Goal: Information Seeking & Learning: Learn about a topic

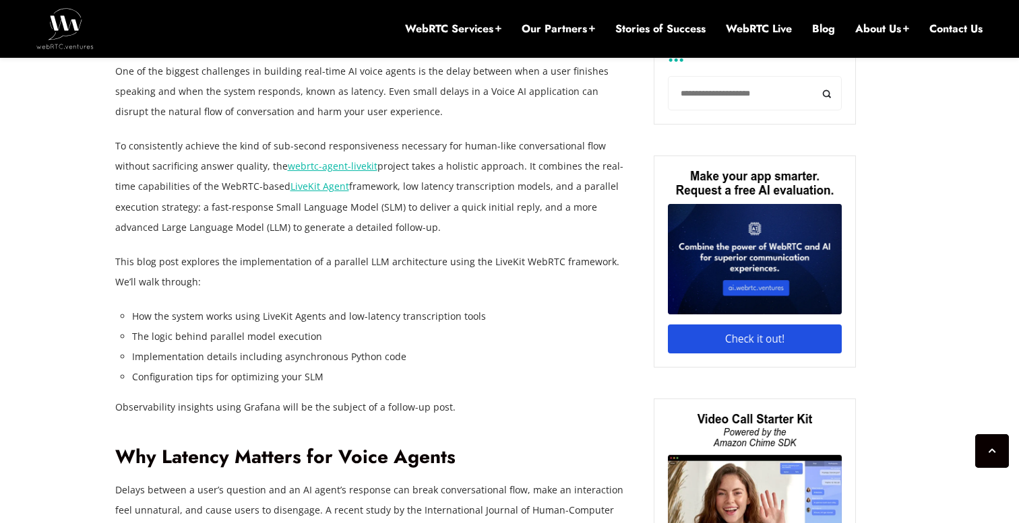
scroll to position [922, 0]
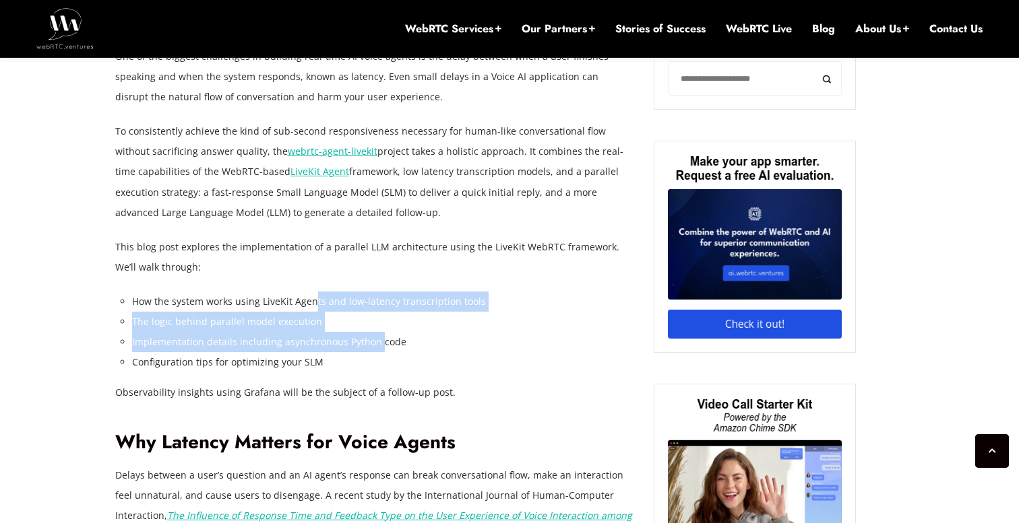
drag, startPoint x: 310, startPoint y: 302, endPoint x: 377, endPoint y: 338, distance: 75.6
click at [377, 338] on ul "How the system works using LiveKit Agents and low-latency transcription tools T…" at bounding box center [383, 332] width 502 height 81
click at [377, 338] on li "Implementation details including asynchronous Python code" at bounding box center [383, 342] width 502 height 20
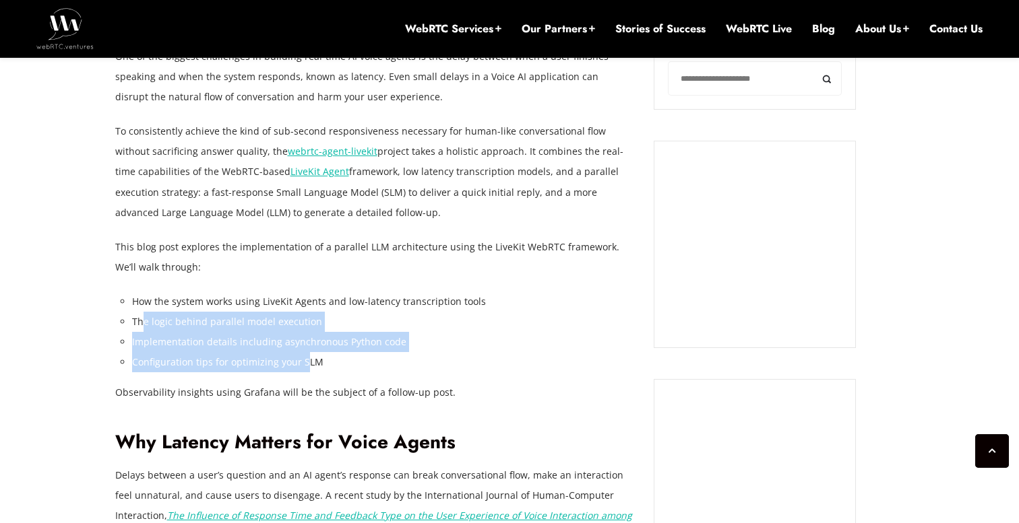
drag, startPoint x: 141, startPoint y: 319, endPoint x: 302, endPoint y: 362, distance: 166.7
click at [302, 362] on ul "How the system works using LiveKit Agents and low-latency transcription tools T…" at bounding box center [383, 332] width 502 height 81
click at [302, 362] on li "Configuration tips for optimizing your SLM" at bounding box center [383, 362] width 502 height 20
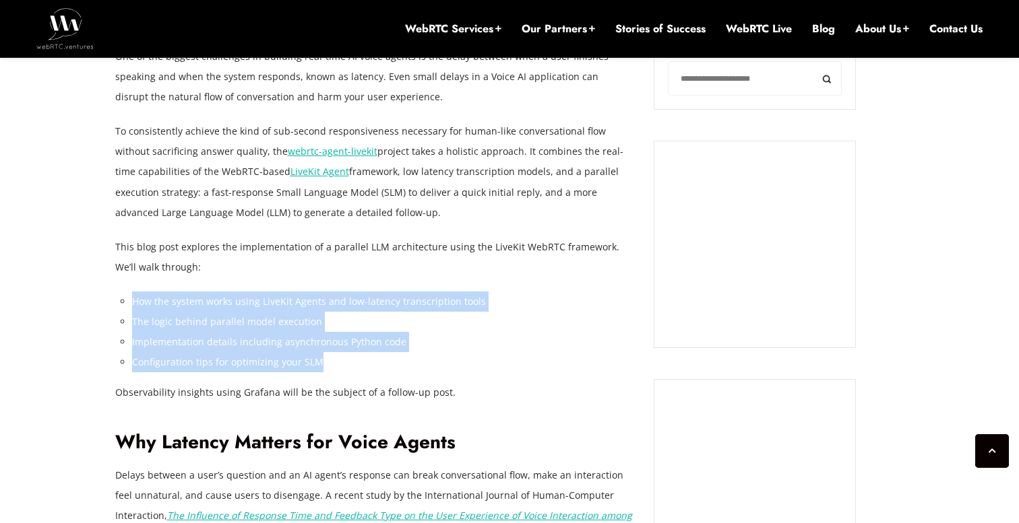
drag, startPoint x: 335, startPoint y: 362, endPoint x: 132, endPoint y: 306, distance: 210.3
click at [132, 307] on ul "How the system works using LiveKit Agents and low-latency transcription tools T…" at bounding box center [383, 332] width 502 height 81
click at [132, 306] on li "How the system works using LiveKit Agents and low-latency transcription tools" at bounding box center [383, 302] width 502 height 20
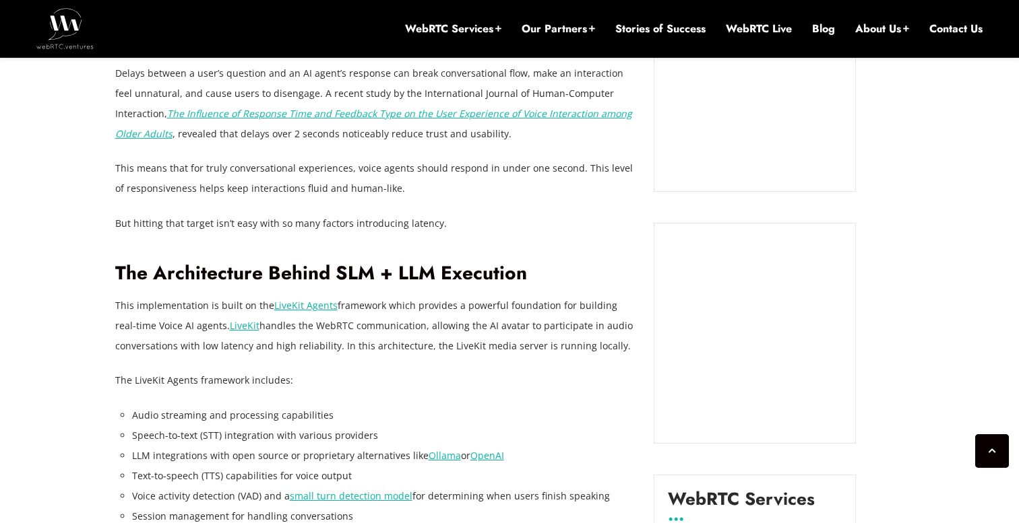
scroll to position [1331, 0]
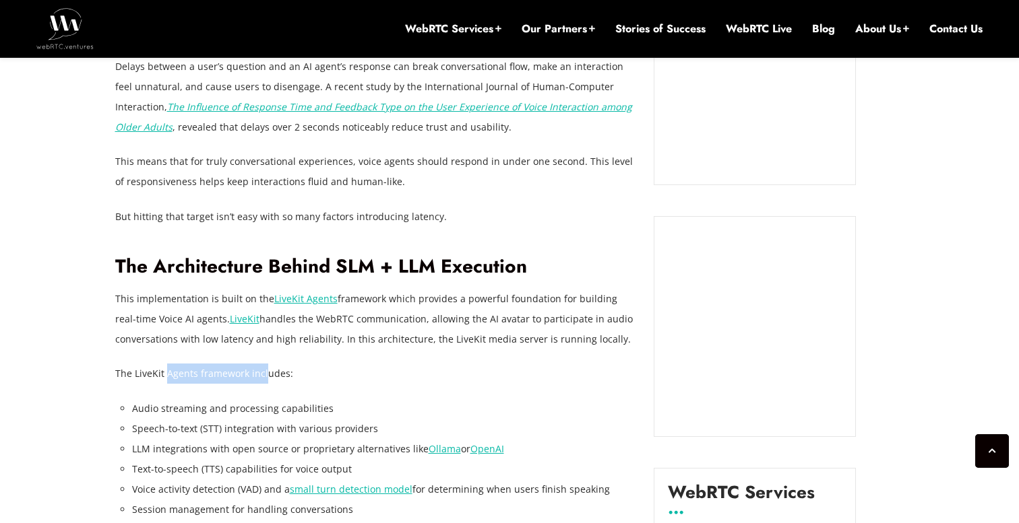
drag, startPoint x: 189, startPoint y: 372, endPoint x: 263, endPoint y: 373, distance: 74.8
click at [263, 373] on p "The LiveKit Agents framework includes:" at bounding box center [374, 374] width 519 height 20
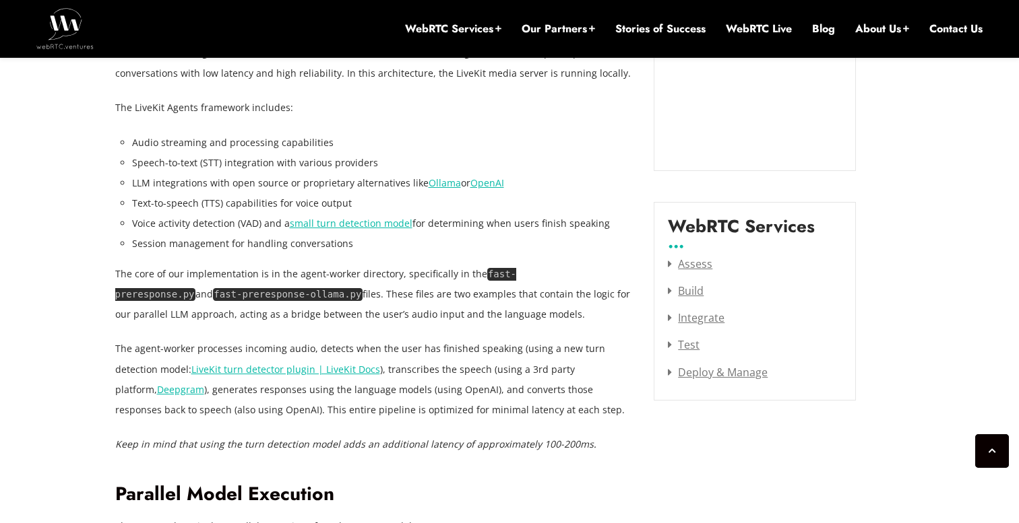
scroll to position [1599, 0]
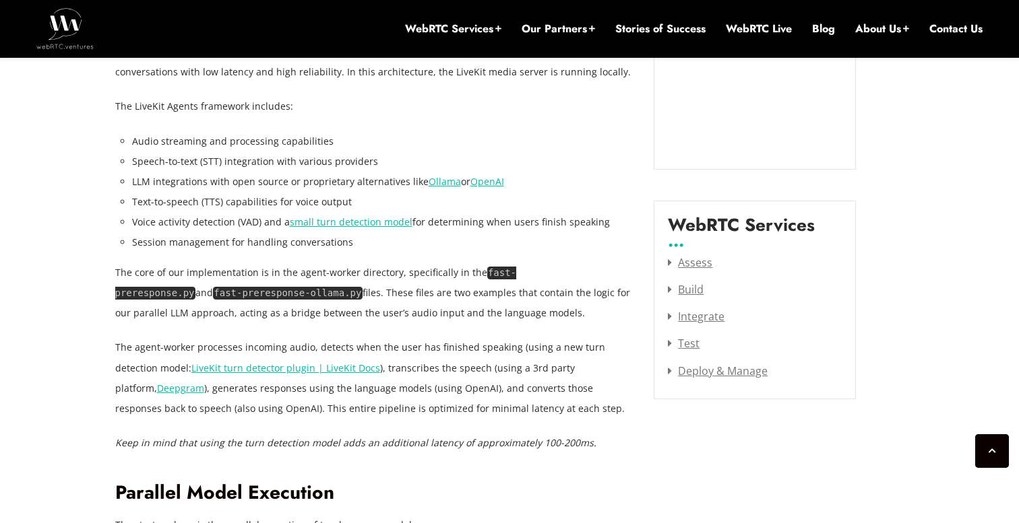
click at [507, 270] on code "fast-preresponse.py" at bounding box center [315, 283] width 401 height 33
click at [444, 274] on p "The core of our implementation is in the agent-worker directory, specifically i…" at bounding box center [374, 293] width 519 height 61
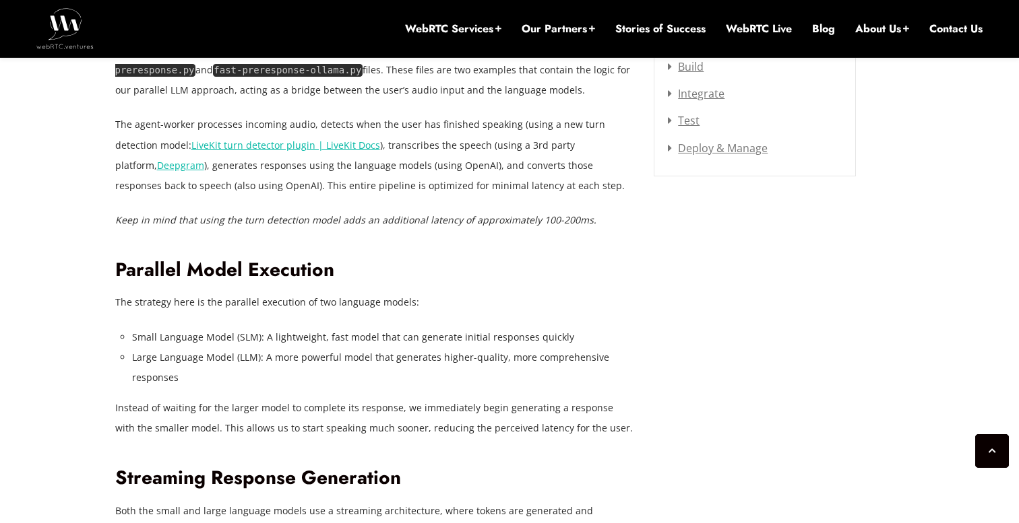
scroll to position [1823, 0]
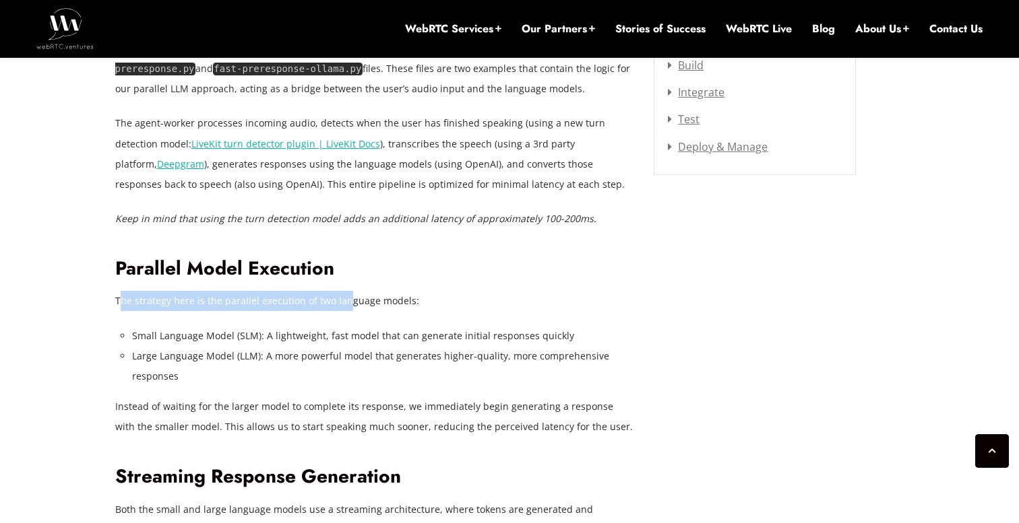
drag, startPoint x: 121, startPoint y: 302, endPoint x: 344, endPoint y: 304, distance: 223.7
click at [344, 304] on p "The strategy here is the parallel execution of two language models:" at bounding box center [374, 301] width 519 height 20
drag, startPoint x: 265, startPoint y: 338, endPoint x: 513, endPoint y: 347, distance: 248.7
click at [513, 347] on ul "Small Language Model (SLM): A lightweight, fast model that can generate initial…" at bounding box center [383, 356] width 502 height 61
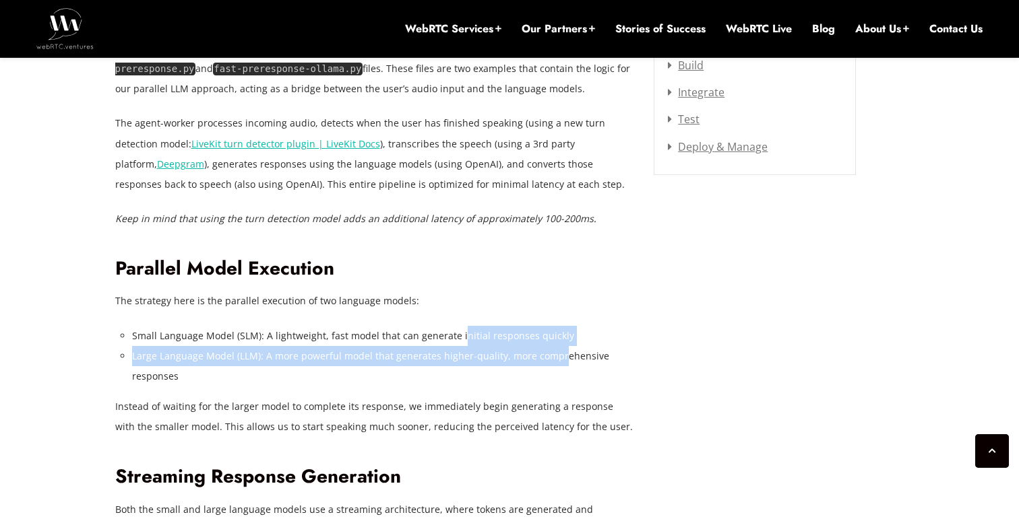
drag, startPoint x: 455, startPoint y: 331, endPoint x: 558, endPoint y: 356, distance: 106.0
click at [558, 356] on ul "Small Language Model (SLM): A lightweight, fast model that can generate initial…" at bounding box center [383, 356] width 502 height 61
click at [558, 356] on li "Large Language Model (LLM): A more powerful model that generates higher-quality…" at bounding box center [383, 366] width 502 height 40
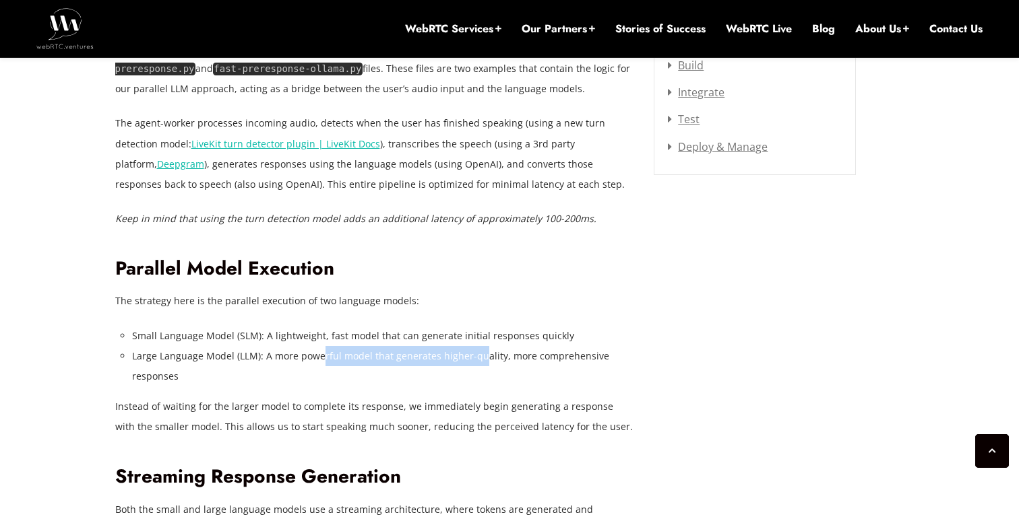
drag, startPoint x: 320, startPoint y: 352, endPoint x: 477, endPoint y: 366, distance: 157.6
click at [477, 366] on li "Large Language Model (LLM): A more powerful model that generates higher-quality…" at bounding box center [383, 366] width 502 height 40
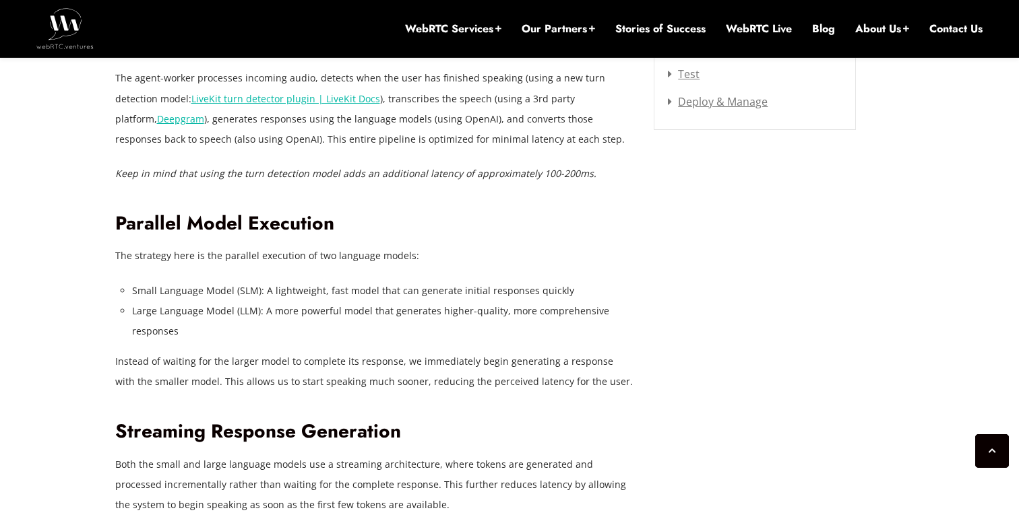
scroll to position [1869, 0]
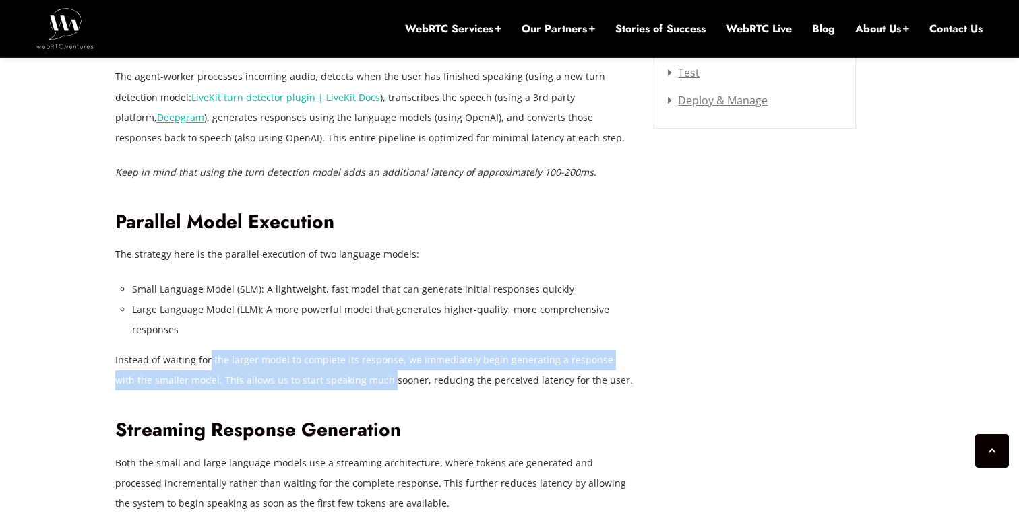
drag, startPoint x: 208, startPoint y: 364, endPoint x: 365, endPoint y: 385, distance: 158.4
click at [365, 385] on p "Instead of waiting for the larger model to complete its response, we immediatel…" at bounding box center [374, 370] width 519 height 40
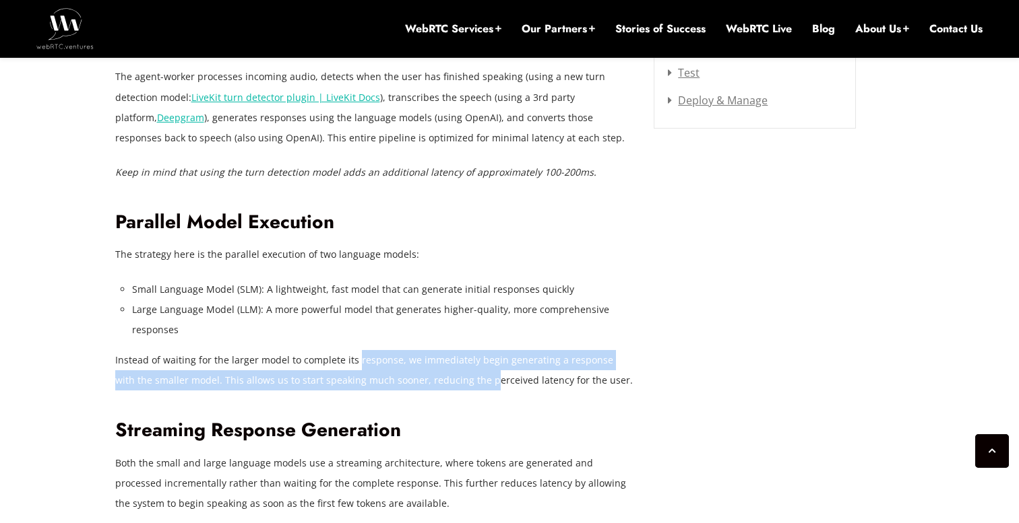
drag, startPoint x: 354, startPoint y: 359, endPoint x: 467, endPoint y: 379, distance: 114.2
click at [467, 379] on p "Instead of waiting for the larger model to complete its response, we immediatel…" at bounding box center [374, 370] width 519 height 40
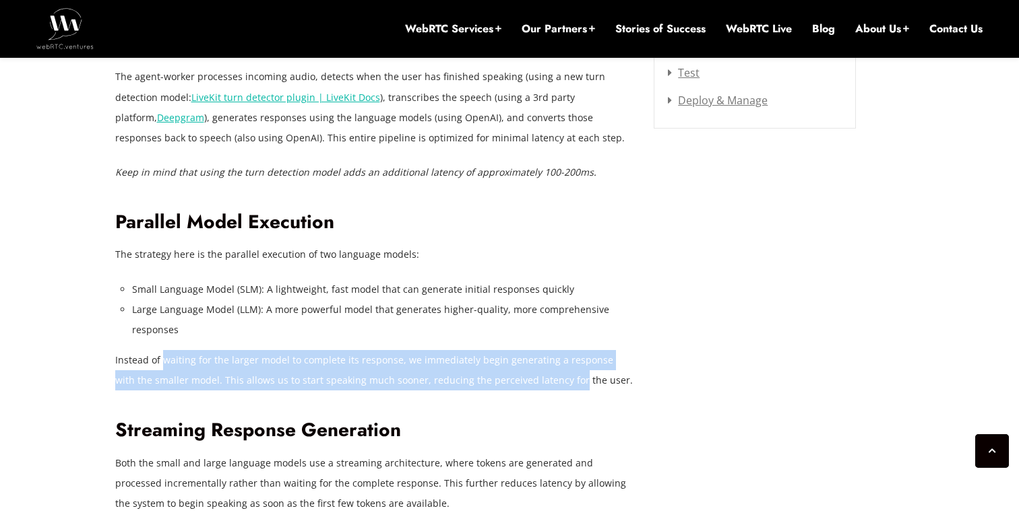
drag, startPoint x: 552, startPoint y: 379, endPoint x: 164, endPoint y: 357, distance: 388.0
click at [164, 357] on p "Instead of waiting for the larger model to complete its response, we immediatel…" at bounding box center [374, 370] width 519 height 40
drag, startPoint x: 164, startPoint y: 357, endPoint x: 472, endPoint y: 377, distance: 307.8
click at [473, 375] on p "Instead of waiting for the larger model to complete its response, we immediatel…" at bounding box center [374, 370] width 519 height 40
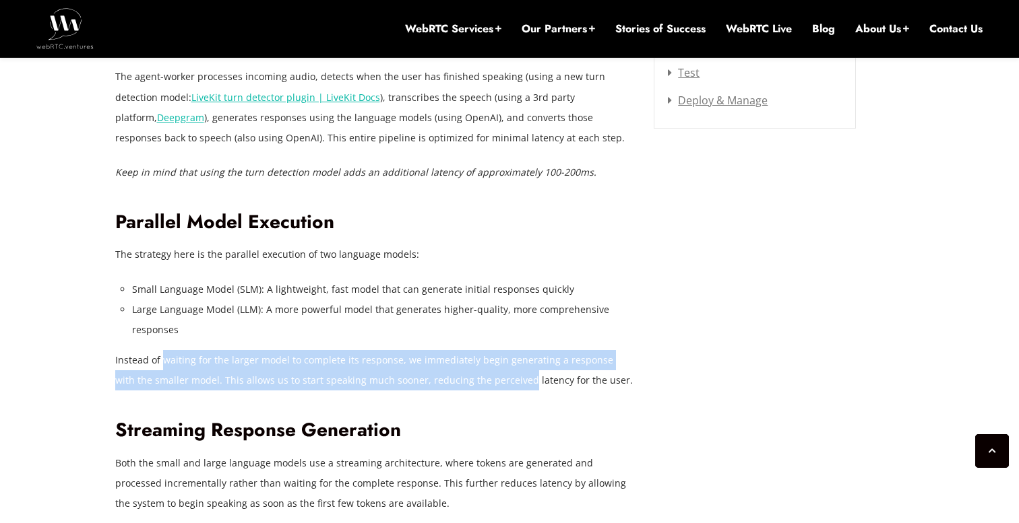
click at [472, 377] on p "Instead of waiting for the larger model to complete its response, we immediatel…" at bounding box center [374, 370] width 519 height 40
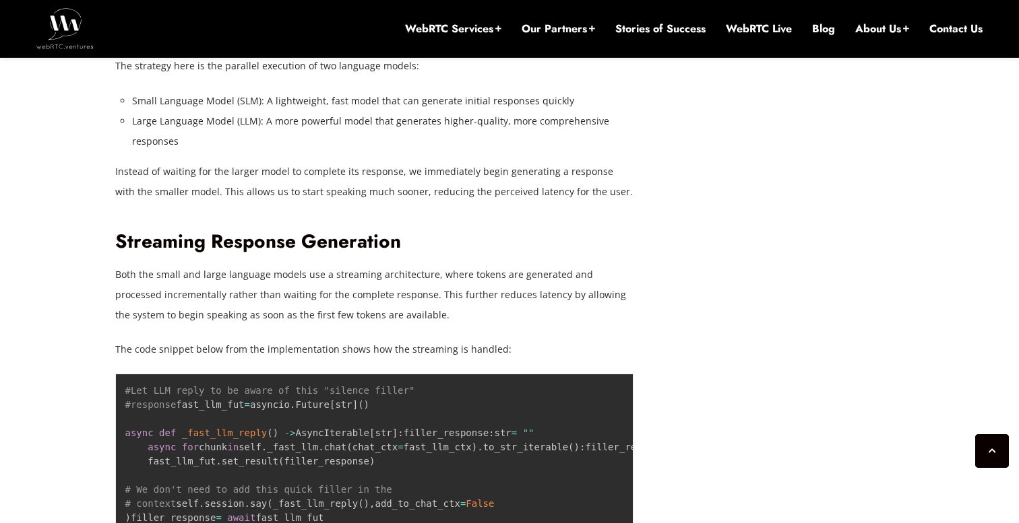
scroll to position [2061, 0]
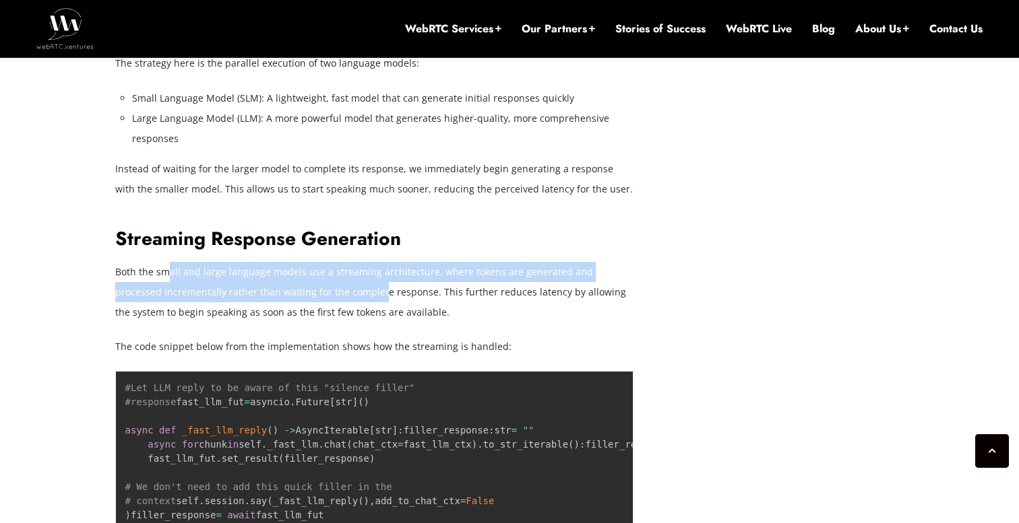
drag, startPoint x: 166, startPoint y: 271, endPoint x: 330, endPoint y: 297, distance: 166.4
click at [330, 297] on p "Both the small and large language models use a streaming architecture, where to…" at bounding box center [374, 292] width 519 height 61
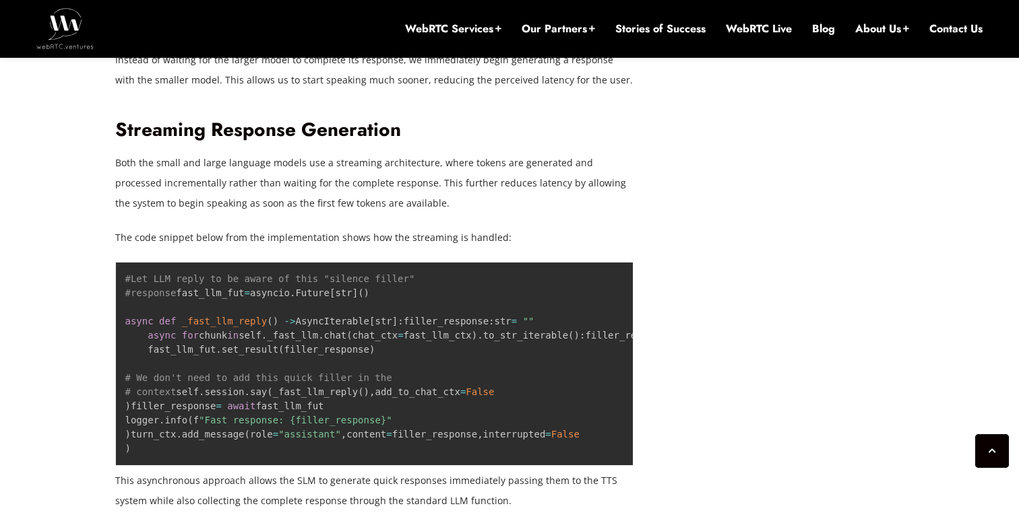
scroll to position [2171, 0]
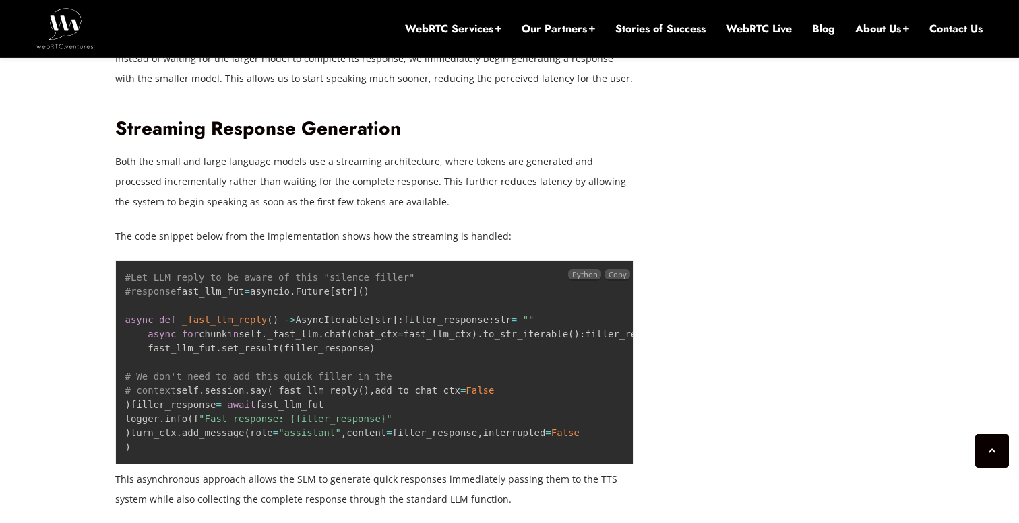
click at [208, 350] on code "#Let LLM reply to be aware of this "silence filler" #response fast_llm_fut = as…" at bounding box center [446, 362] width 642 height 181
click at [216, 362] on code "#Let LLM reply to be aware of this "silence filler" #response fast_llm_fut = as…" at bounding box center [446, 362] width 642 height 181
click at [324, 360] on code "#Let LLM reply to be aware of this "silence filler" #response fast_llm_fut = as…" at bounding box center [446, 362] width 642 height 181
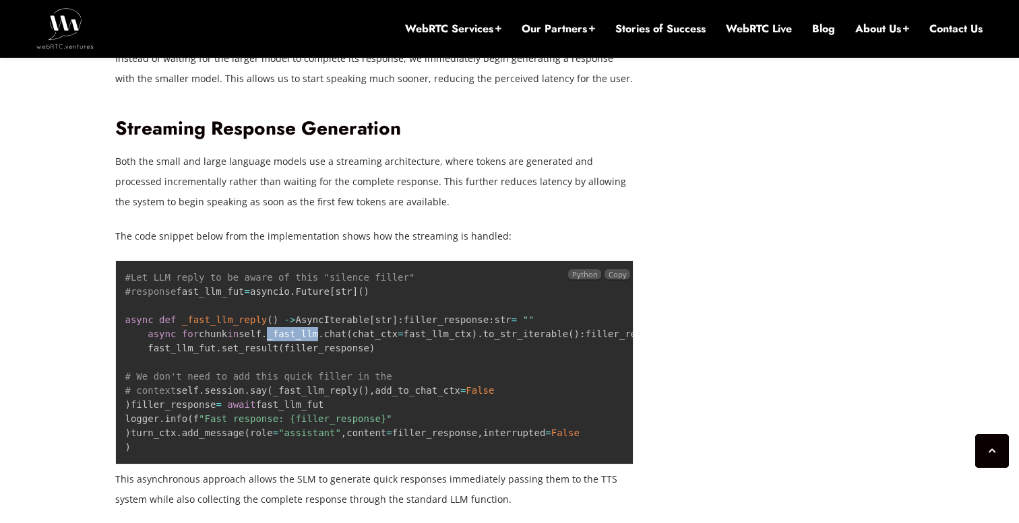
click at [324, 360] on code "#Let LLM reply to be aware of this "silence filler" #response fast_llm_fut = as…" at bounding box center [446, 362] width 642 height 181
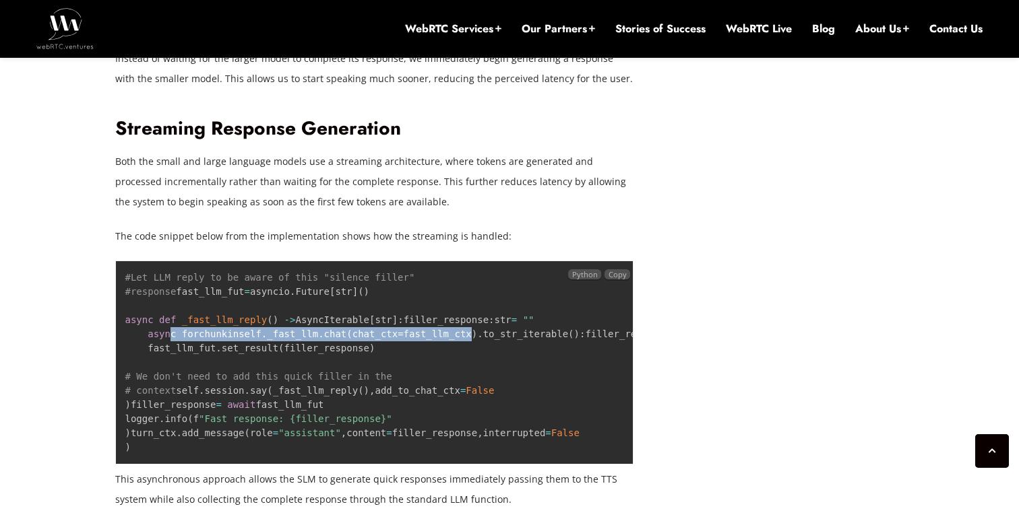
drag, startPoint x: 317, startPoint y: 377, endPoint x: 172, endPoint y: 365, distance: 146.0
click at [172, 365] on pre "#Let LLM reply to be aware of this "silence filler" #response fast_llm_fut = as…" at bounding box center [374, 363] width 519 height 204
click at [172, 340] on span "async" at bounding box center [162, 334] width 28 height 11
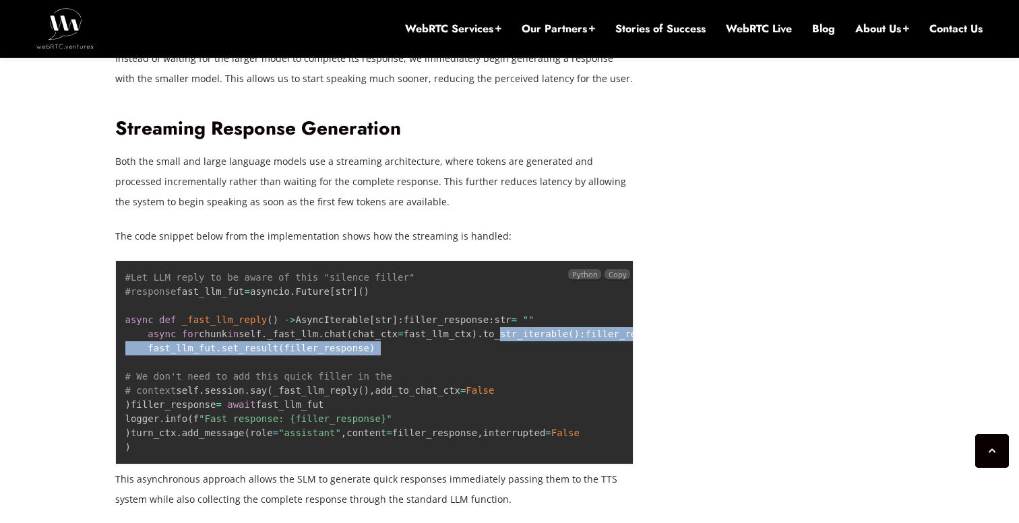
drag, startPoint x: 176, startPoint y: 386, endPoint x: 329, endPoint y: 441, distance: 163.0
click at [329, 441] on pre "#Let LLM reply to be aware of this "silence filler" #response fast_llm_fut = as…" at bounding box center [374, 363] width 519 height 204
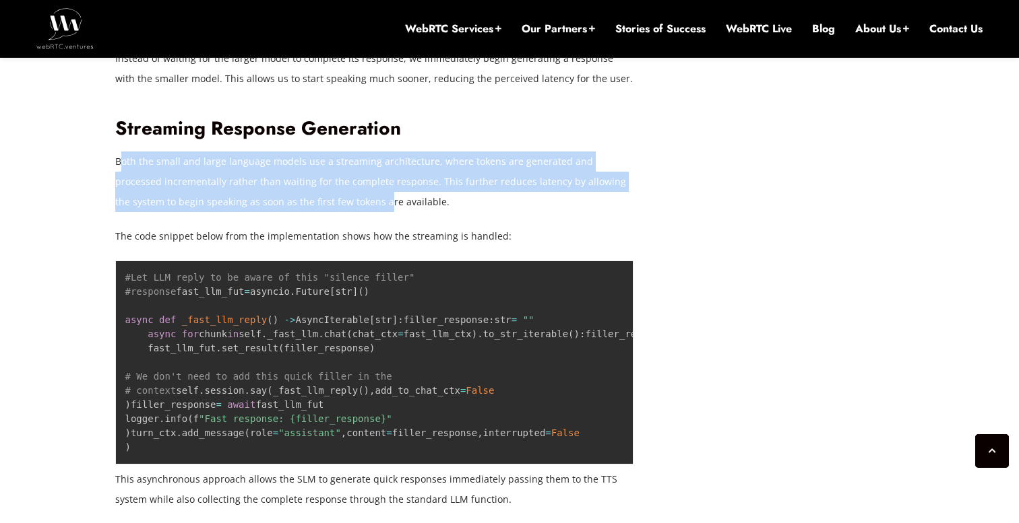
drag, startPoint x: 123, startPoint y: 159, endPoint x: 322, endPoint y: 196, distance: 202.8
click at [322, 196] on p "Both the small and large language models use a streaming architecture, where to…" at bounding box center [374, 182] width 519 height 61
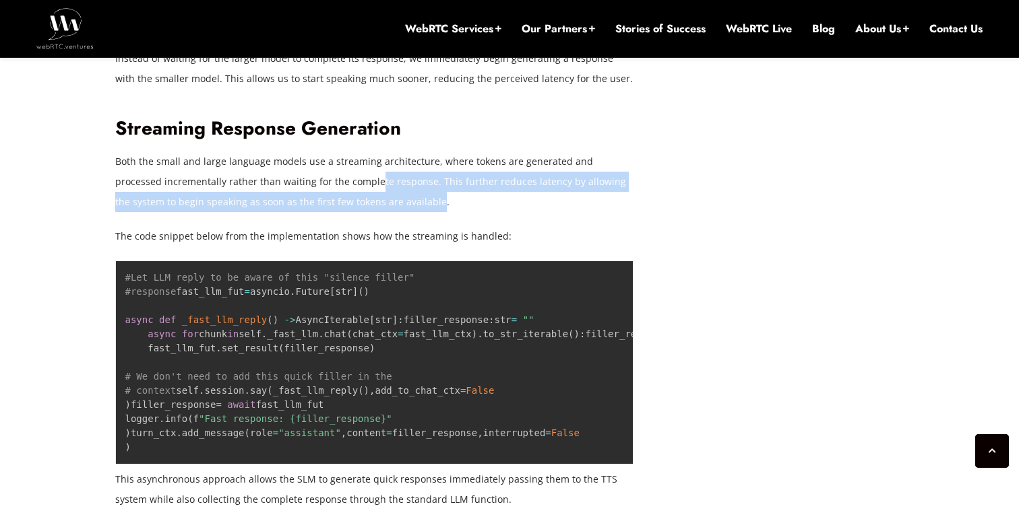
drag, startPoint x: 327, startPoint y: 179, endPoint x: 373, endPoint y: 205, distance: 52.8
click at [373, 205] on p "Both the small and large language models use a streaming architecture, where to…" at bounding box center [374, 182] width 519 height 61
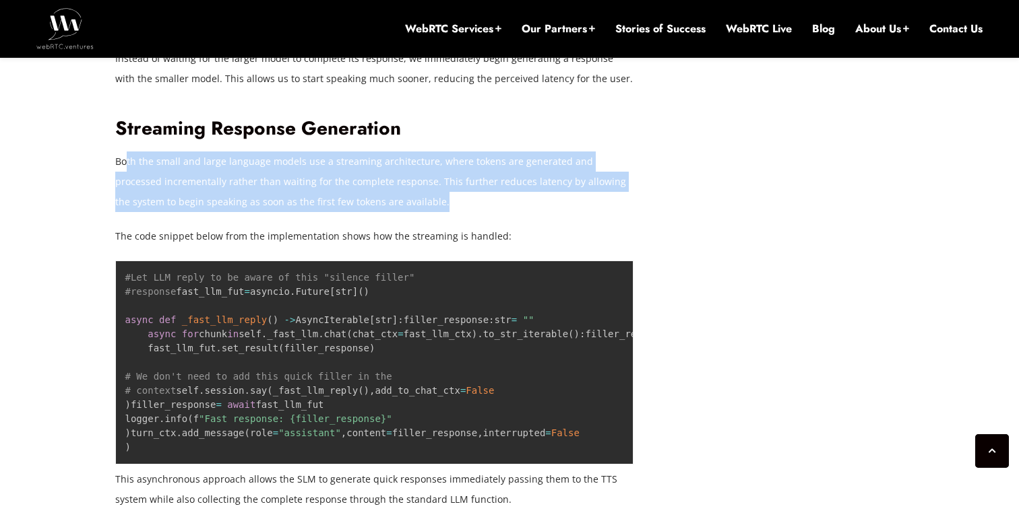
drag, startPoint x: 396, startPoint y: 205, endPoint x: 125, endPoint y: 165, distance: 273.7
click at [125, 165] on p "Both the small and large language models use a streaming architecture, where to…" at bounding box center [374, 182] width 519 height 61
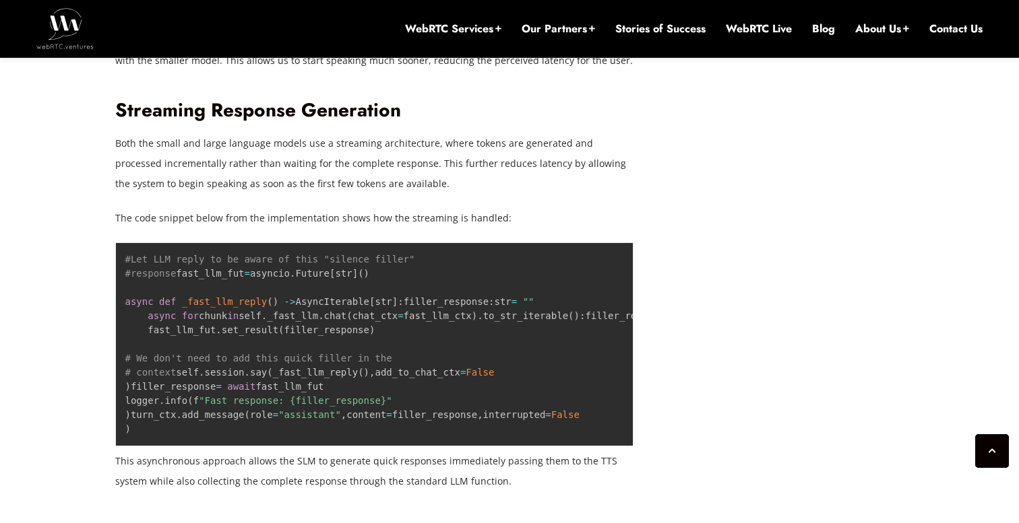
scroll to position [2190, 0]
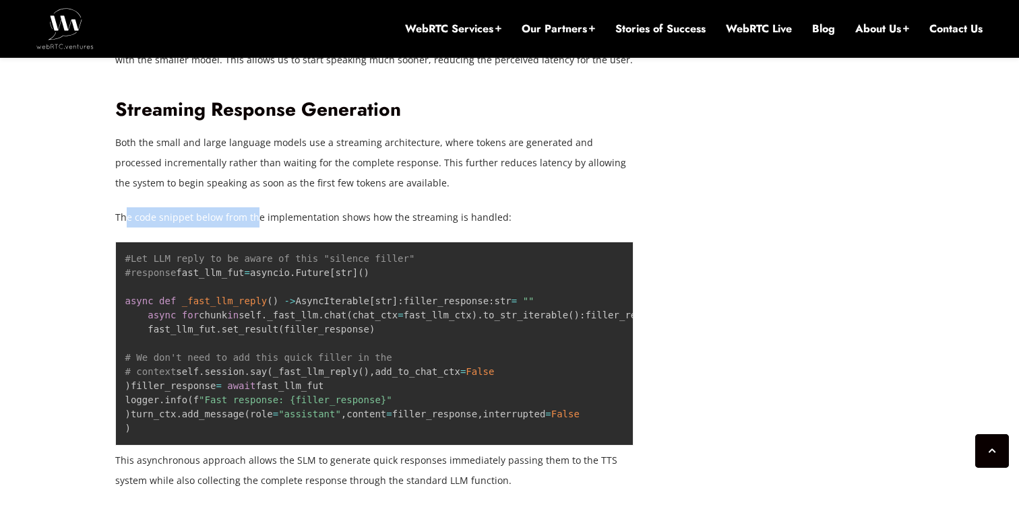
drag, startPoint x: 125, startPoint y: 214, endPoint x: 253, endPoint y: 218, distance: 128.1
click at [253, 218] on p "The code snippet below from the implementation shows how the streaming is handl…" at bounding box center [374, 217] width 519 height 20
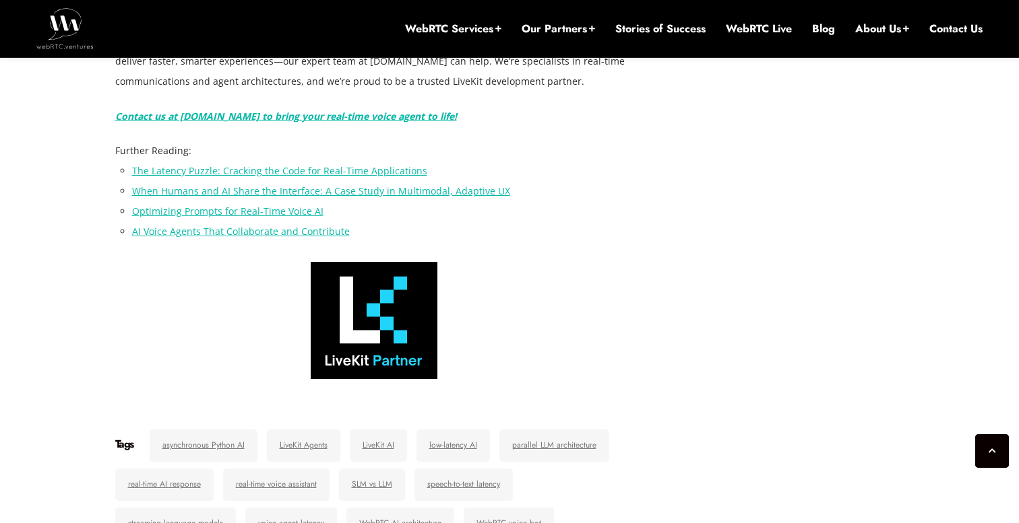
scroll to position [4930, 0]
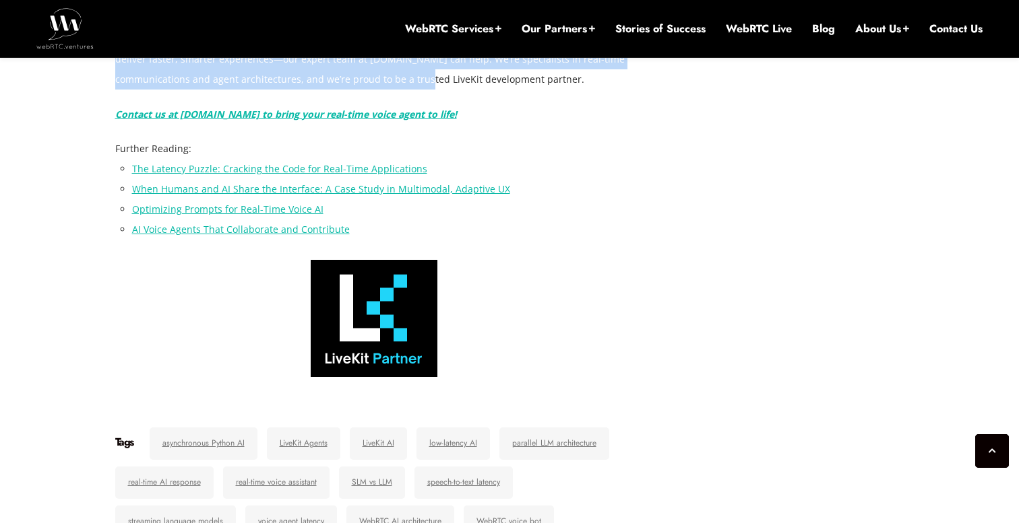
drag, startPoint x: 340, startPoint y: 250, endPoint x: 414, endPoint y: 290, distance: 85.0
click at [414, 90] on p "If you’re building a Voice AI solution and want to explore how technologies lik…" at bounding box center [374, 59] width 519 height 61
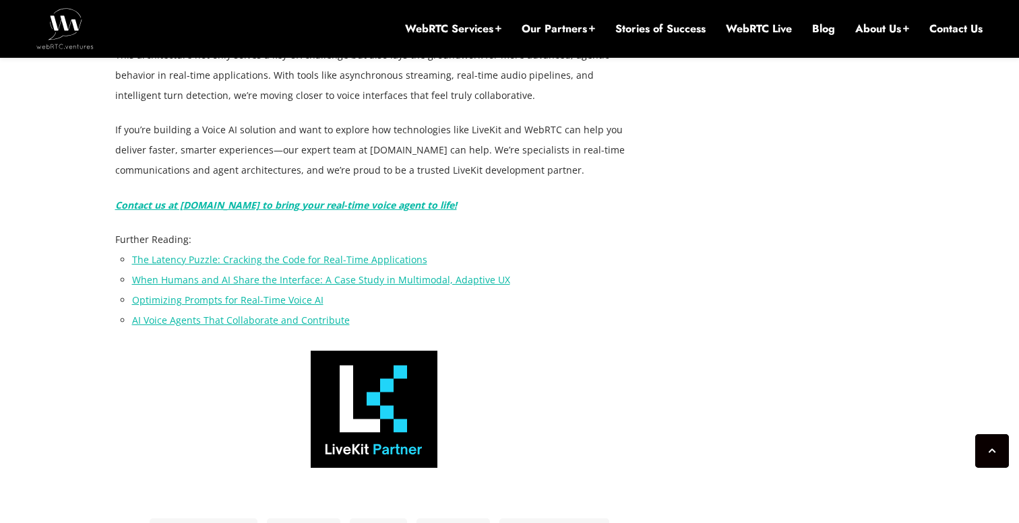
scroll to position [4838, 0]
drag, startPoint x: 139, startPoint y: 160, endPoint x: 272, endPoint y: 226, distance: 148.8
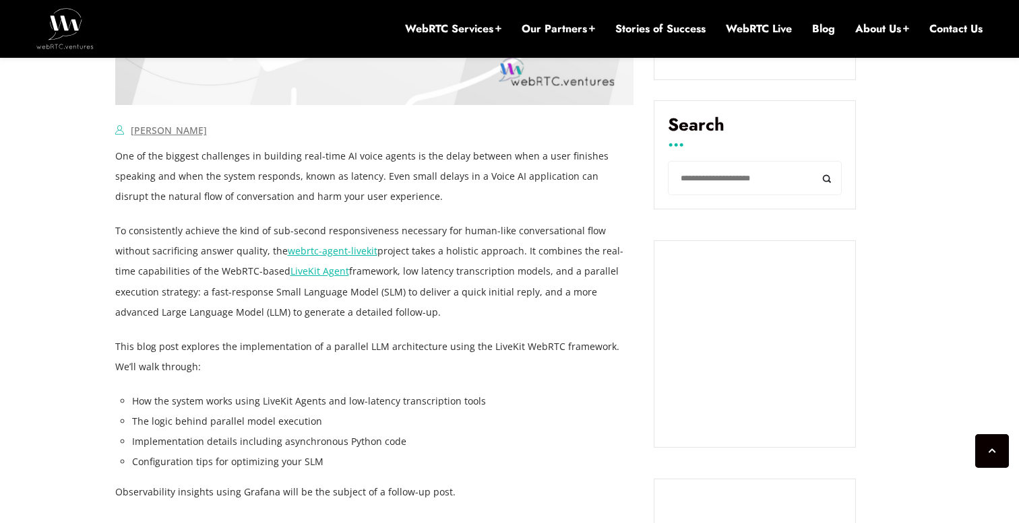
scroll to position [796, 0]
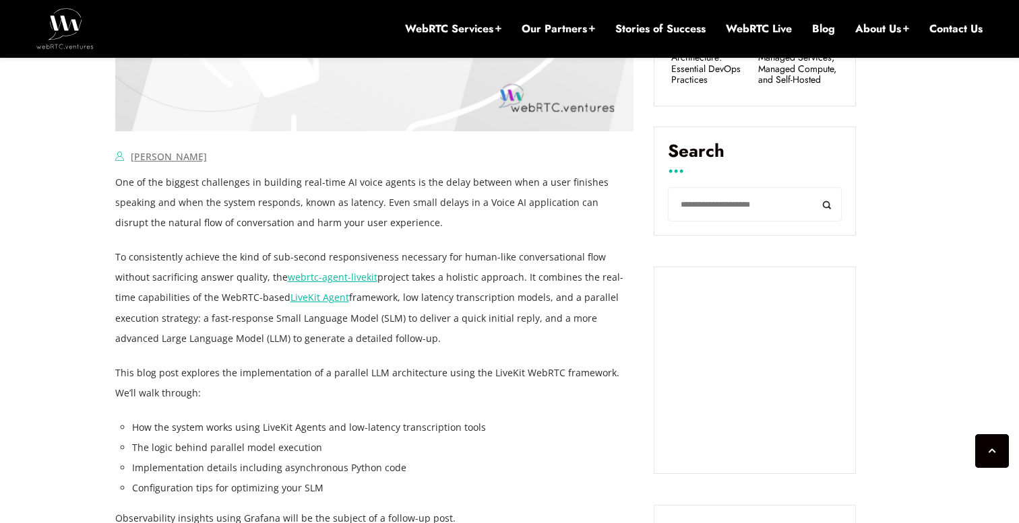
click at [207, 297] on p "To consistently achieve the kind of sub-second responsiveness necessary for hum…" at bounding box center [374, 297] width 519 height 101
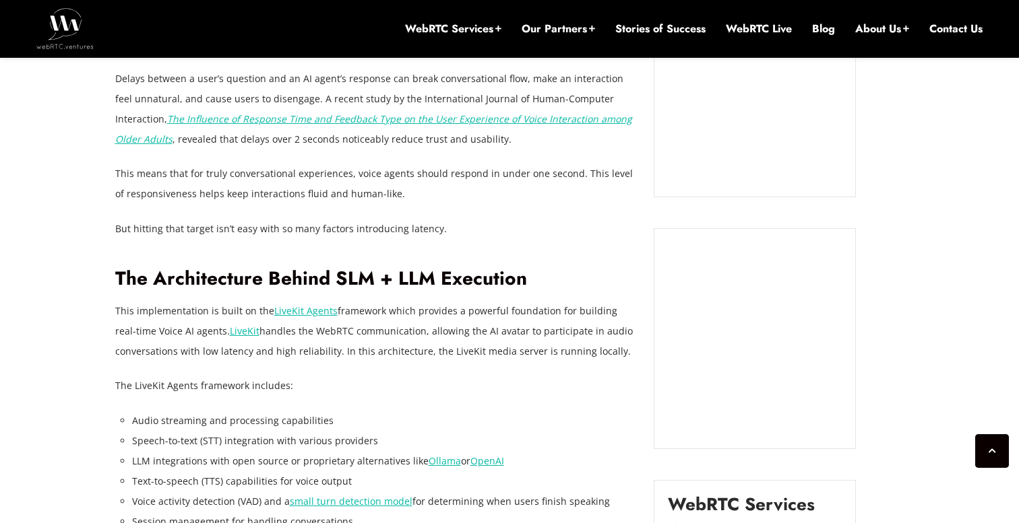
scroll to position [1420, 0]
